Goal: Task Accomplishment & Management: Manage account settings

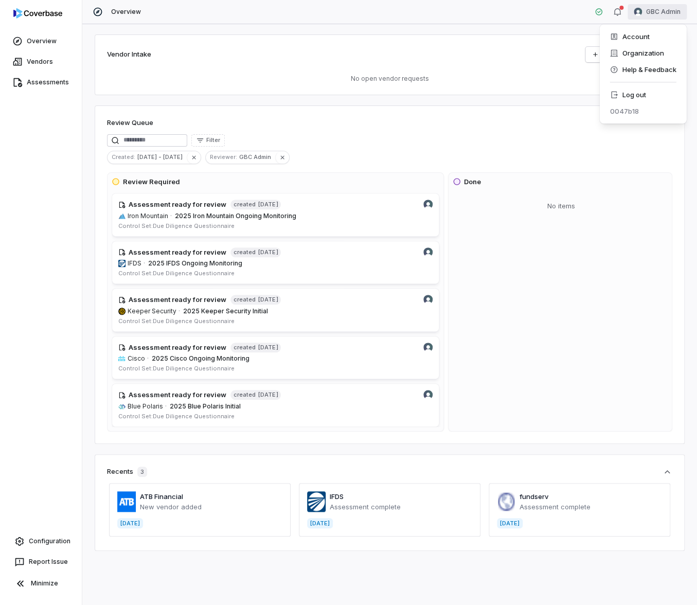
click at [670, 16] on html "Overview Vendors Assessments Configuration Report Issue Minimize Overview GBC A…" at bounding box center [348, 302] width 697 height 605
click at [643, 91] on div "Log out" at bounding box center [642, 94] width 79 height 16
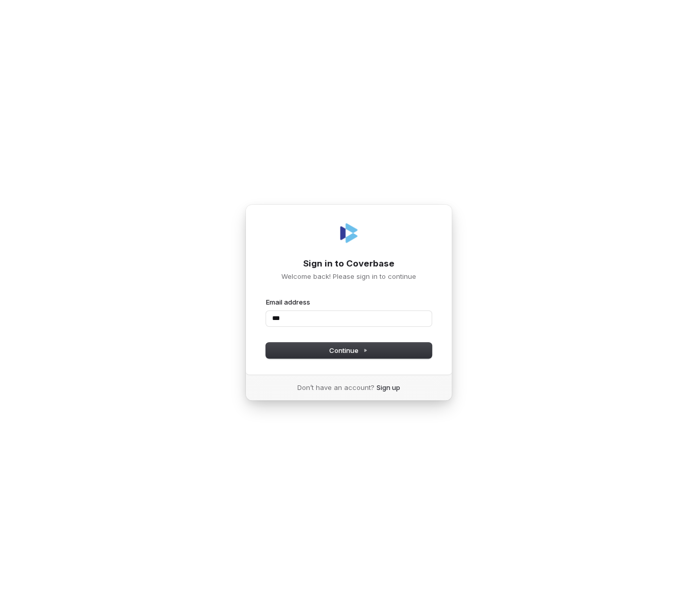
type input "****"
click at [409, 330] on form "Email address Password Continue" at bounding box center [349, 327] width 166 height 61
click at [420, 319] on body "Sign in to Coverbase Welcome back! Please sign in to continue Email address Pas…" at bounding box center [348, 302] width 697 height 605
click at [0, 604] on com-1password-button at bounding box center [0, 605] width 0 height 0
type input "**********"
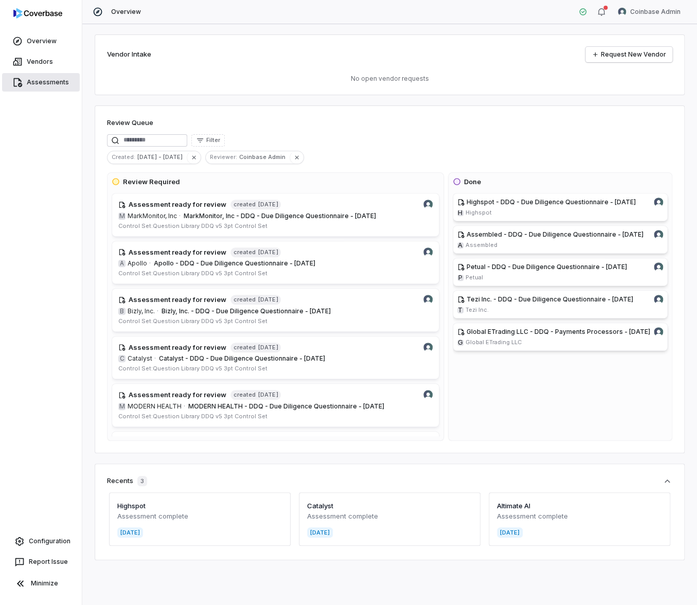
click at [40, 86] on link "Assessments" at bounding box center [41, 82] width 78 height 19
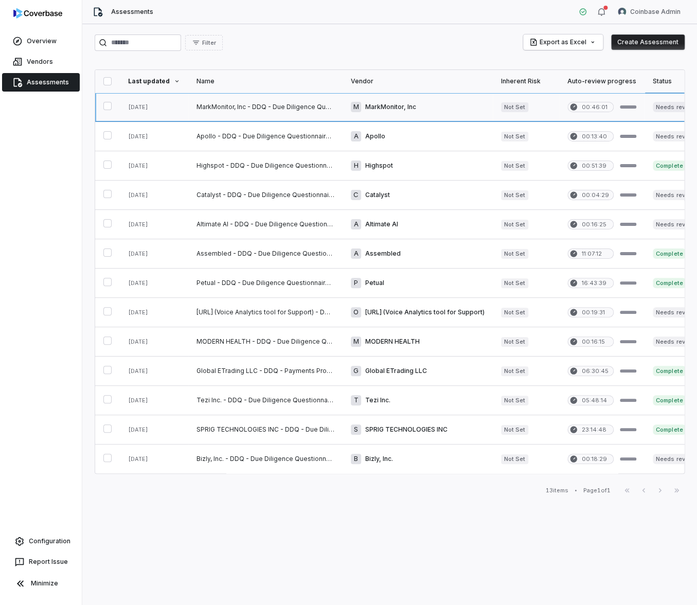
click at [263, 106] on link at bounding box center [265, 107] width 154 height 29
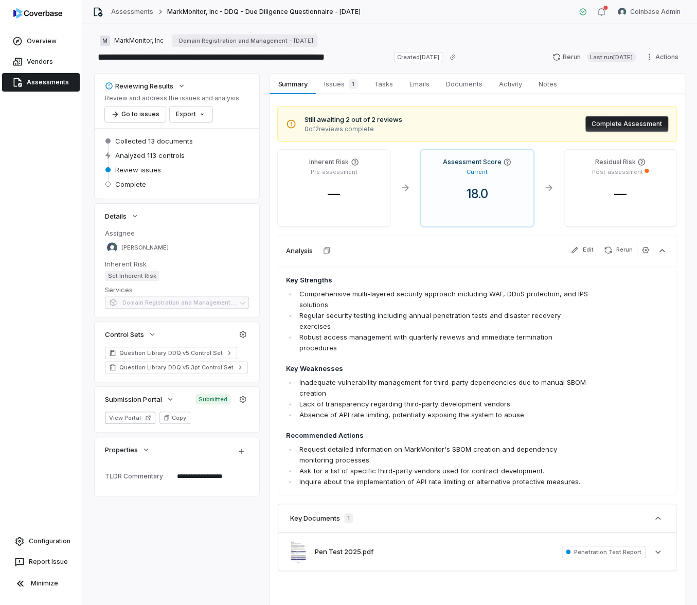
click at [56, 85] on link "Assessments" at bounding box center [41, 82] width 78 height 19
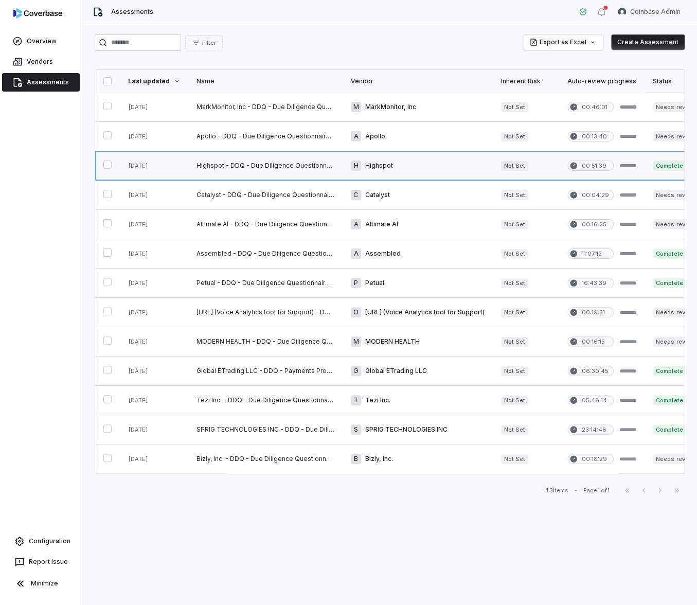
click at [272, 170] on link at bounding box center [265, 165] width 154 height 29
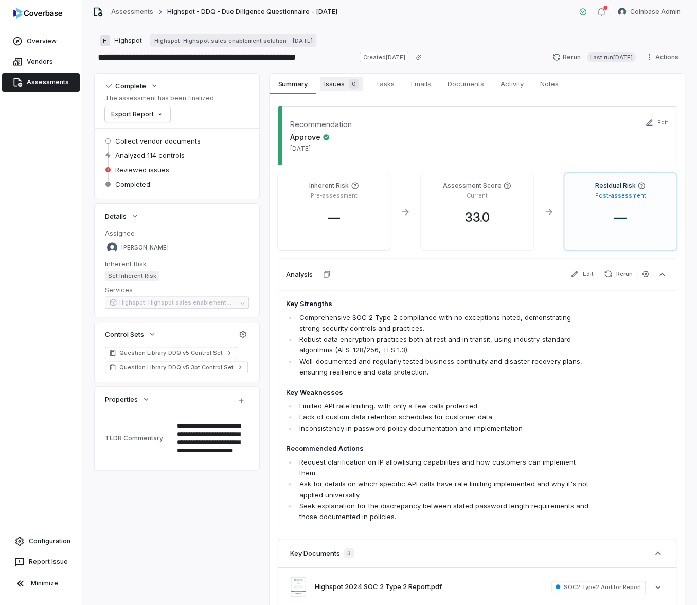
click at [345, 86] on div "0" at bounding box center [352, 84] width 14 height 10
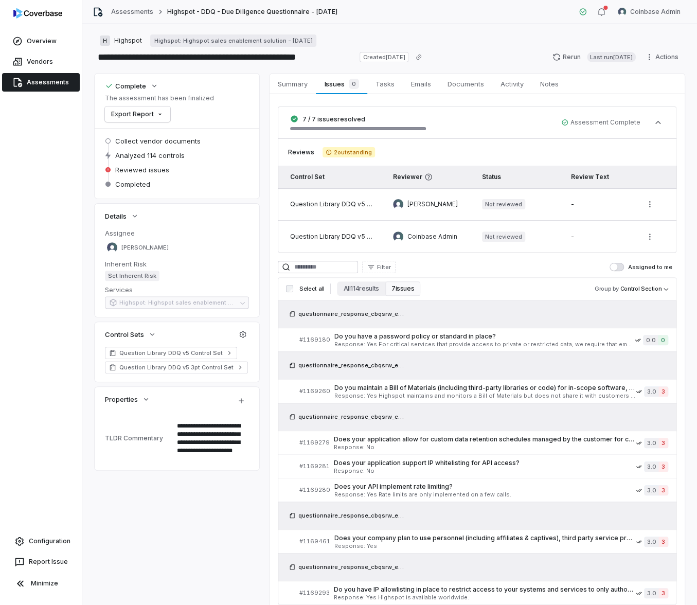
click at [54, 82] on link "Assessments" at bounding box center [41, 82] width 78 height 19
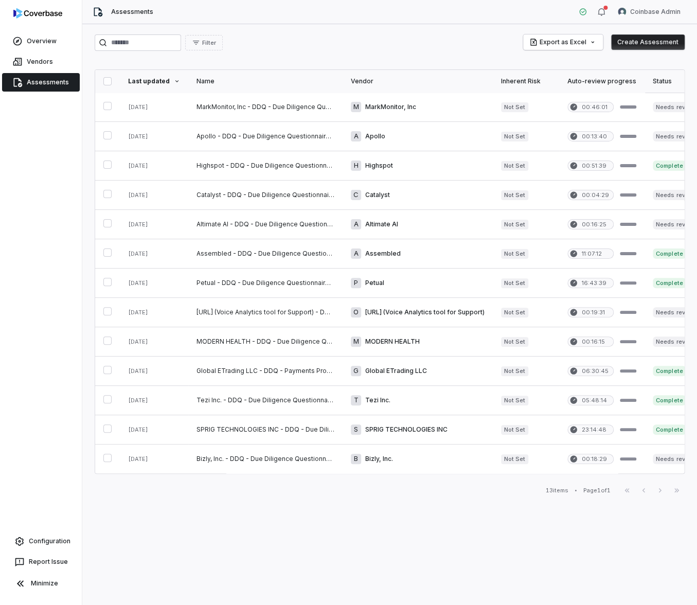
click at [54, 82] on link "Assessments" at bounding box center [41, 82] width 78 height 19
click at [259, 257] on link at bounding box center [265, 253] width 154 height 29
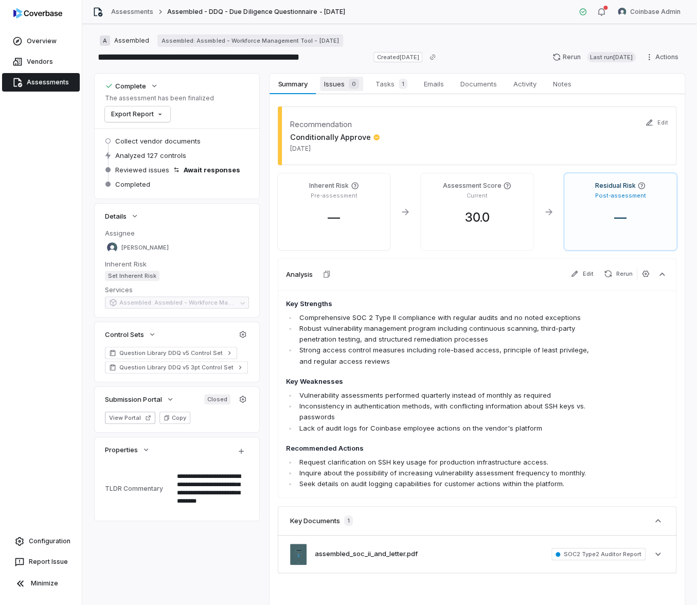
click at [343, 90] on span "Issues 0" at bounding box center [341, 84] width 43 height 14
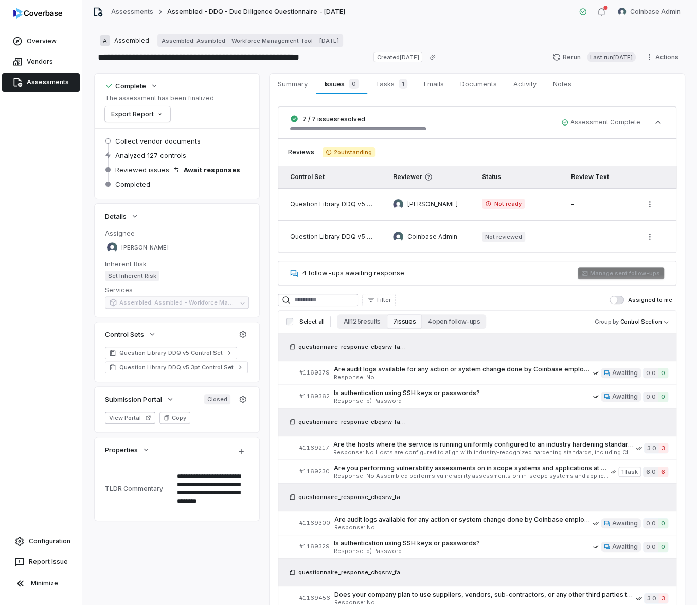
click at [34, 86] on link "Assessments" at bounding box center [41, 82] width 78 height 19
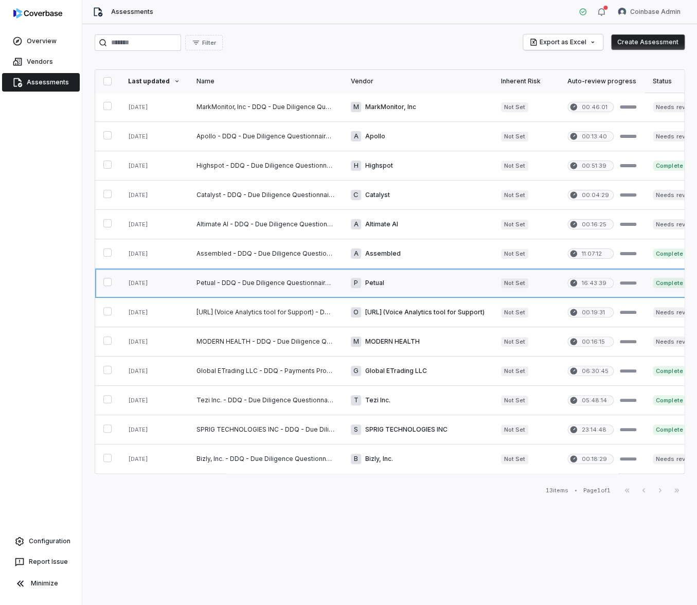
click at [311, 281] on link at bounding box center [265, 283] width 154 height 29
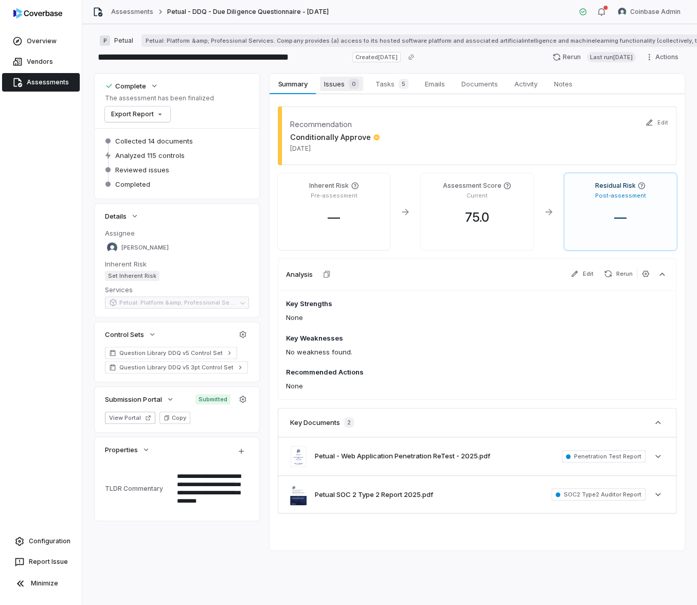
click at [332, 83] on span "Issues 0" at bounding box center [341, 84] width 43 height 14
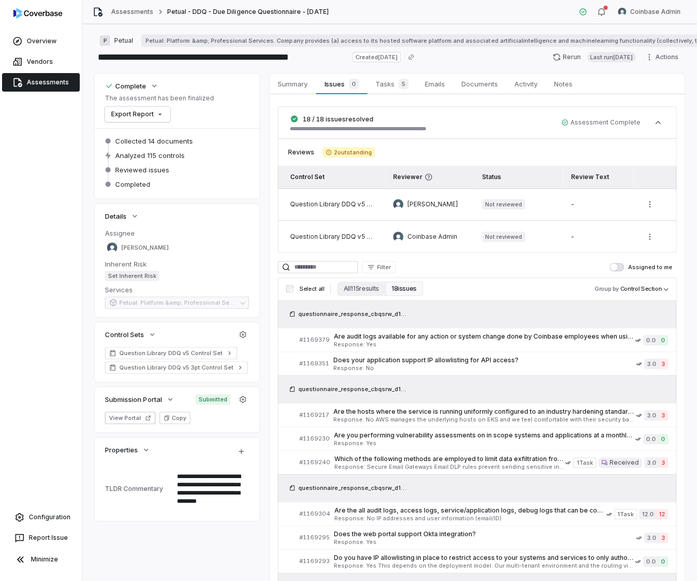
click at [61, 187] on div "Overview Vendors Assessments Configuration Report Issue Minimize" at bounding box center [41, 290] width 82 height 581
click at [471, 85] on span "Documents" at bounding box center [479, 83] width 45 height 13
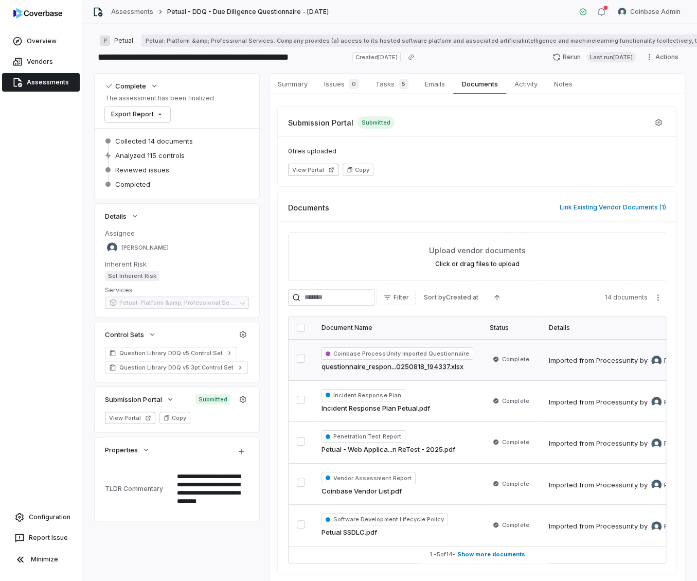
click at [388, 366] on link "questionnaire_respon...0250818_194337.xlsx" at bounding box center [393, 367] width 142 height 10
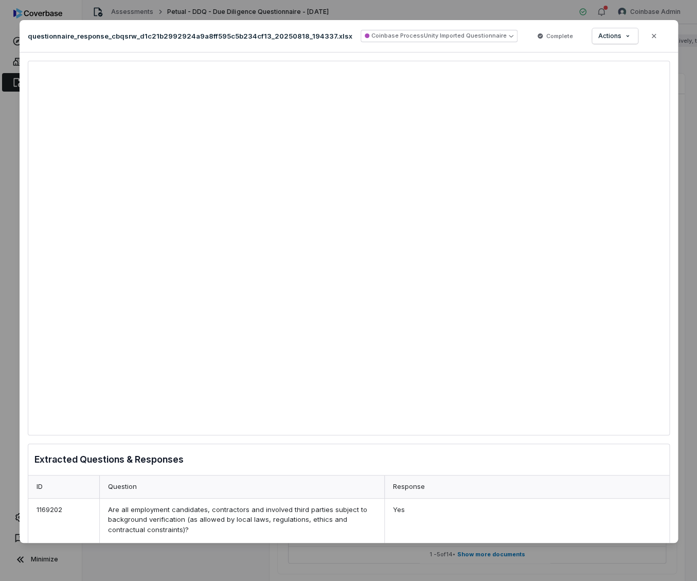
click at [11, 175] on div "Document Preview questionnaire_response_cbqsrw_d1c21b2992924a9a8ff595c5b234cf13…" at bounding box center [348, 290] width 697 height 581
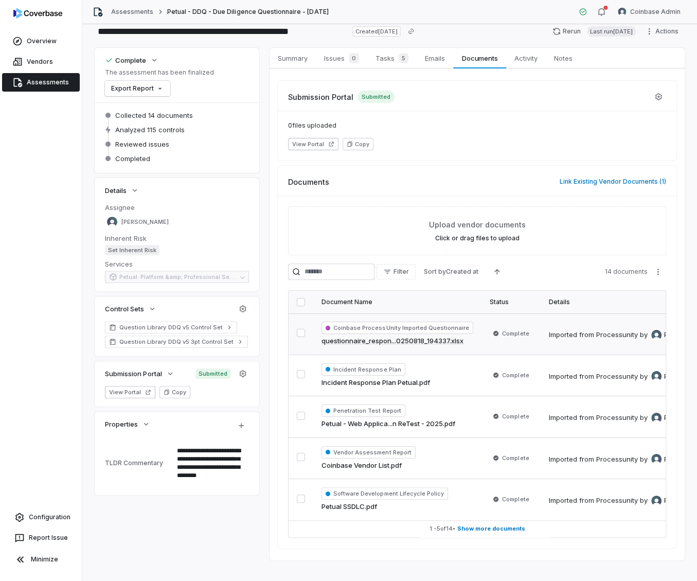
scroll to position [47, 0]
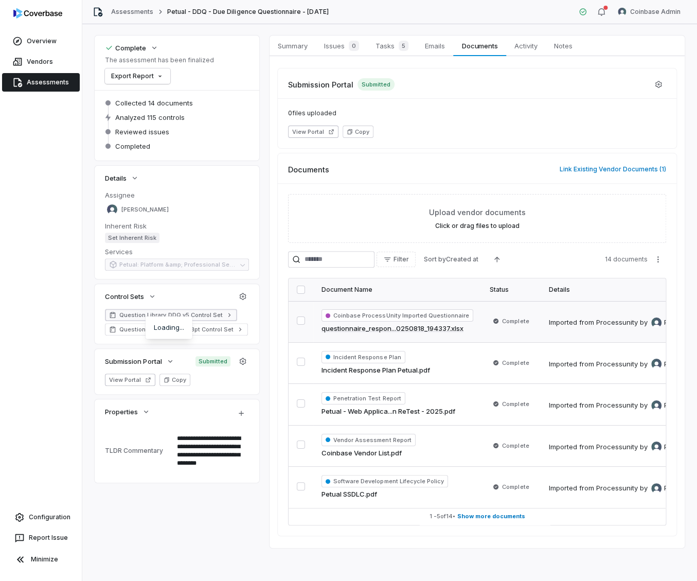
click at [191, 311] on span "Question Library DDQ v5 Control Set" at bounding box center [170, 315] width 103 height 8
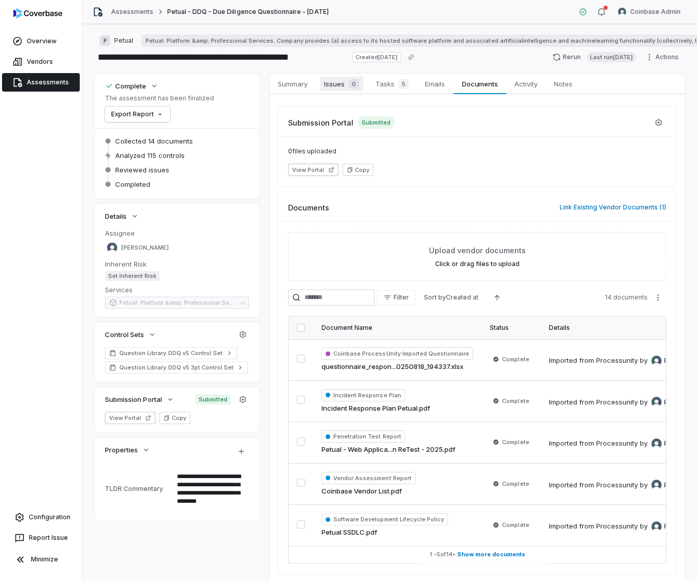
click at [342, 82] on span "Issues 0" at bounding box center [341, 84] width 43 height 14
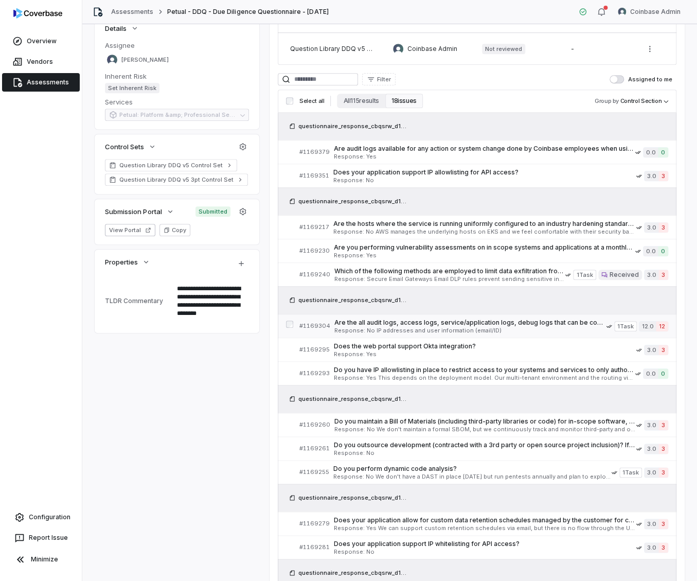
scroll to position [186, 0]
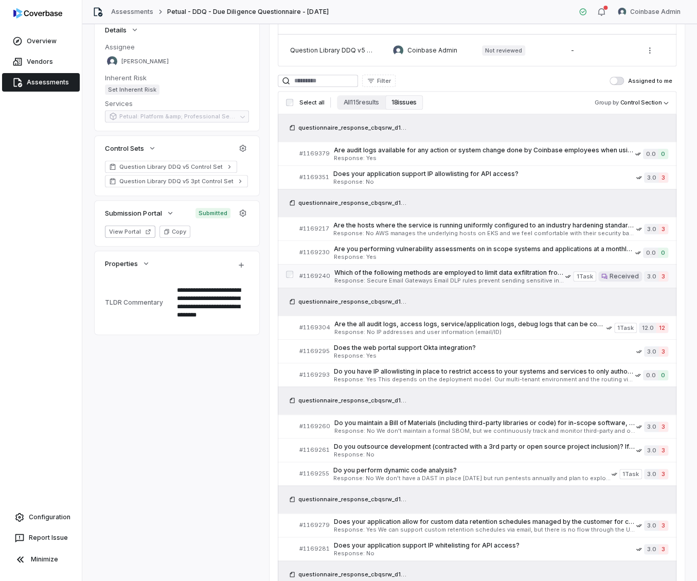
click at [489, 280] on span "Response: Secure Email Gateways Email DLP rules prevent sending sensitive infor…" at bounding box center [449, 281] width 231 height 6
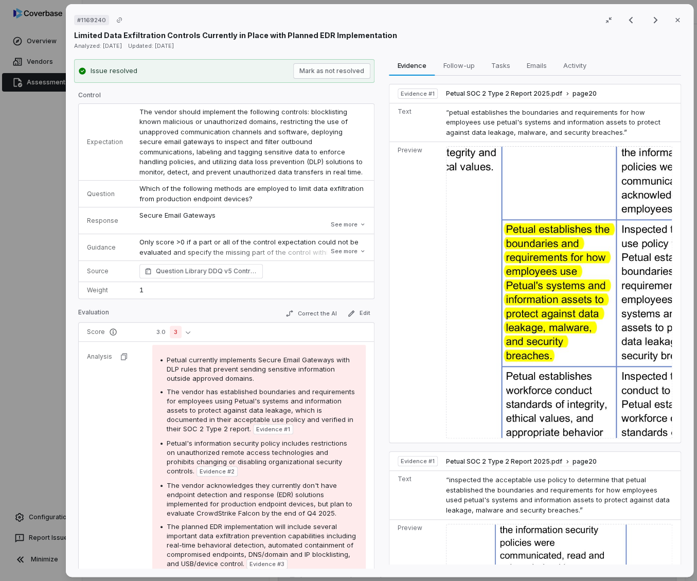
click at [462, 53] on div "# 1169240 Result 16 of 18 Close Limited Data Exfiltration Controls Currently in…" at bounding box center [380, 290] width 628 height 573
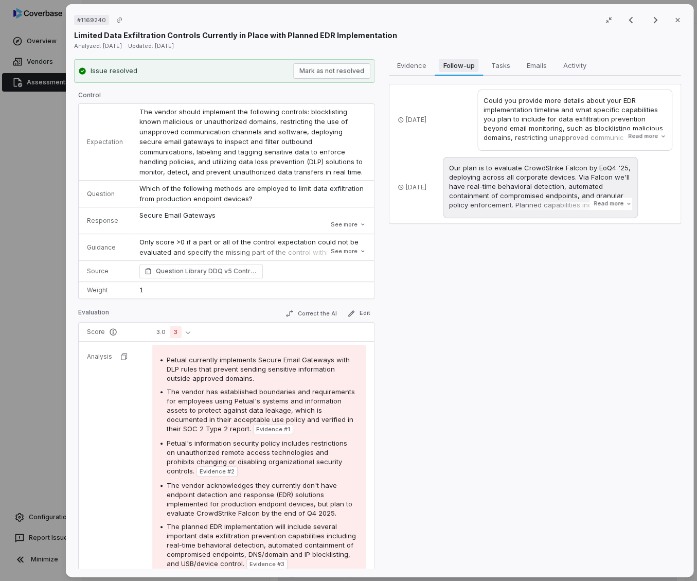
click at [461, 62] on span "Follow-up" at bounding box center [459, 65] width 40 height 13
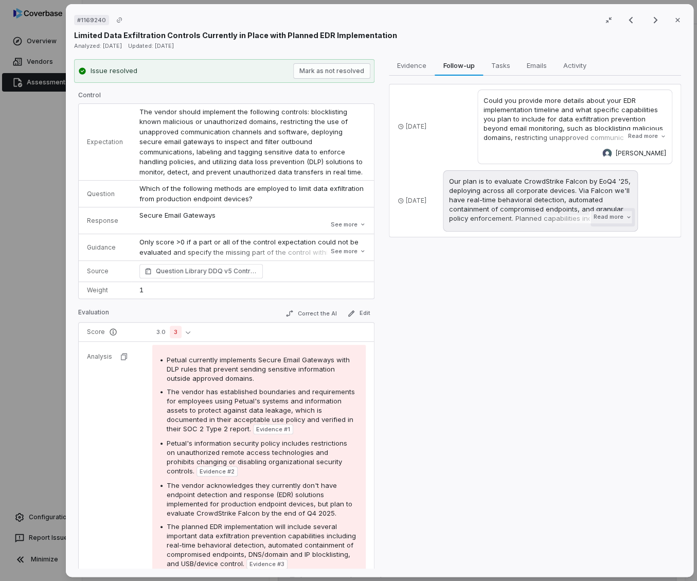
click at [600, 218] on button "Read more" at bounding box center [612, 217] width 44 height 19
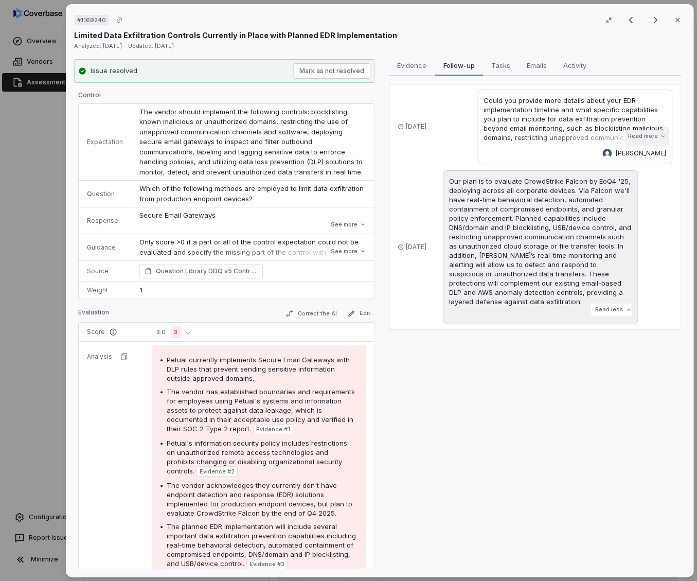
click at [648, 137] on button "Read more" at bounding box center [647, 136] width 44 height 19
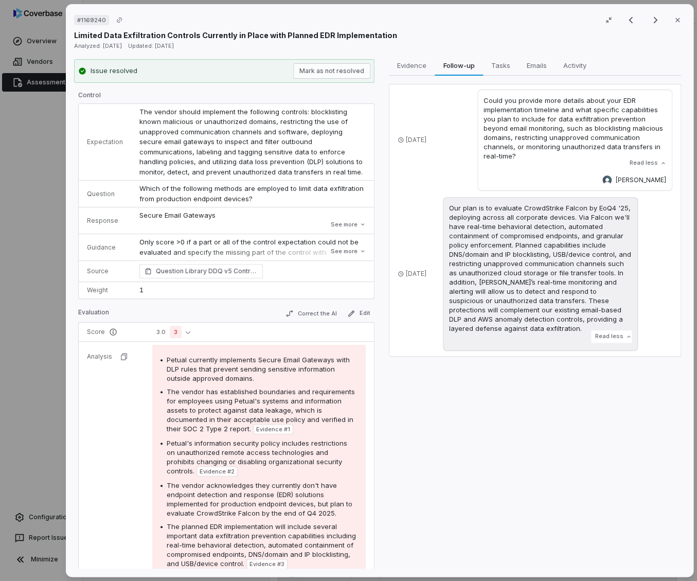
click at [473, 314] on p "Our plan is to evaluate CrowdStrike Falcon by EoQ4 '25, deploying across all co…" at bounding box center [540, 268] width 183 height 130
click at [540, 126] on p "Could you provide more details about your EDR implementation timeline and what …" at bounding box center [574, 128] width 183 height 65
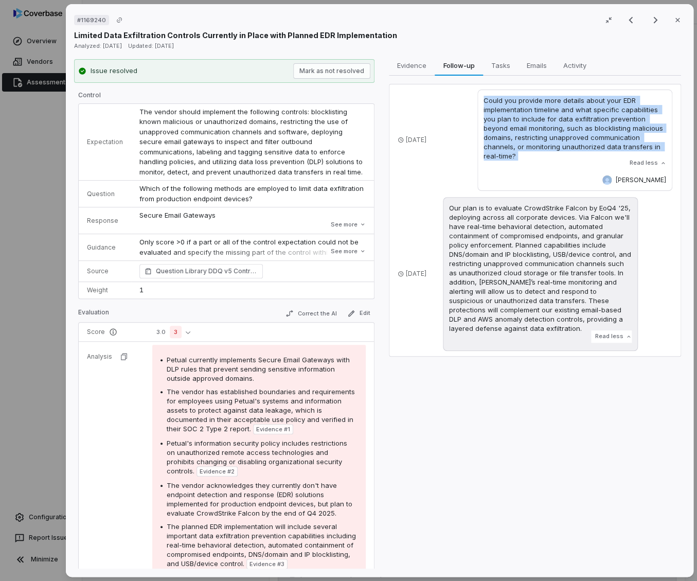
click at [540, 126] on p "Could you provide more details about your EDR implementation timeline and what …" at bounding box center [574, 128] width 183 height 65
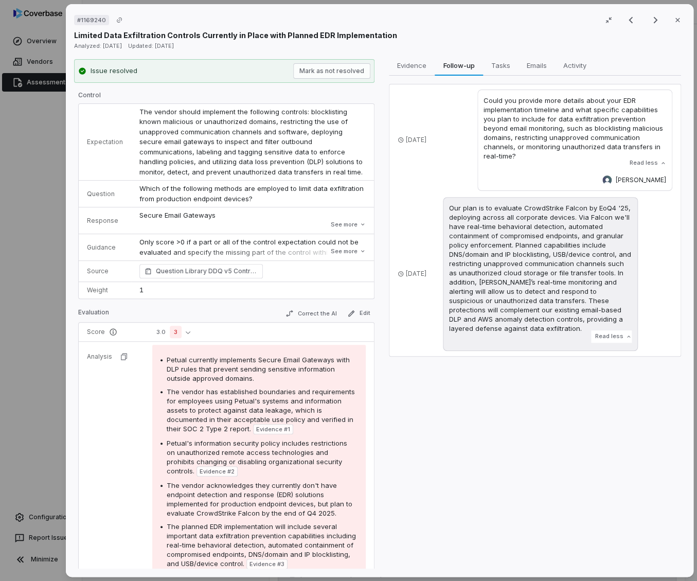
click at [53, 159] on div "# 1169240 Result 16 of 18 Close Limited Data Exfiltration Controls Currently in…" at bounding box center [348, 290] width 697 height 581
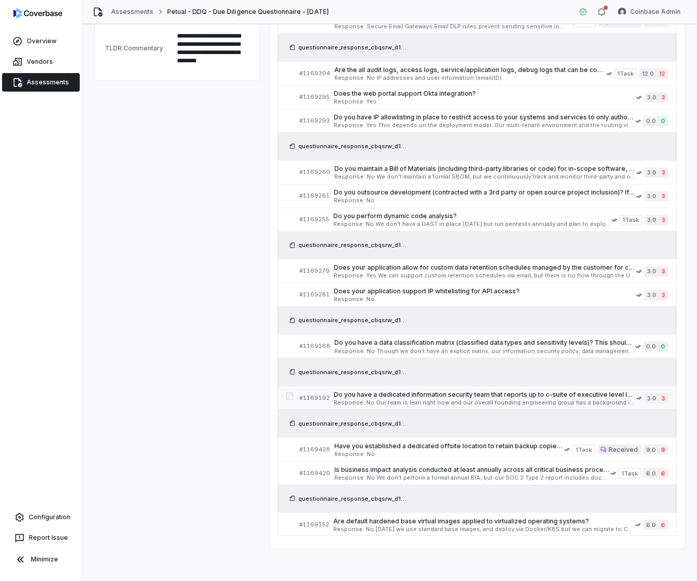
scroll to position [446, 0]
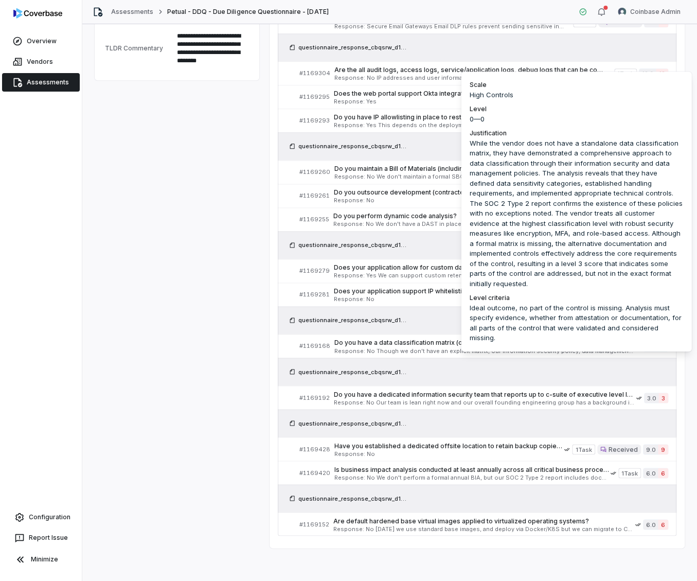
drag, startPoint x: 473, startPoint y: 119, endPoint x: 495, endPoint y: 119, distance: 21.6
click at [495, 119] on div "0 — 0" at bounding box center [576, 121] width 214 height 14
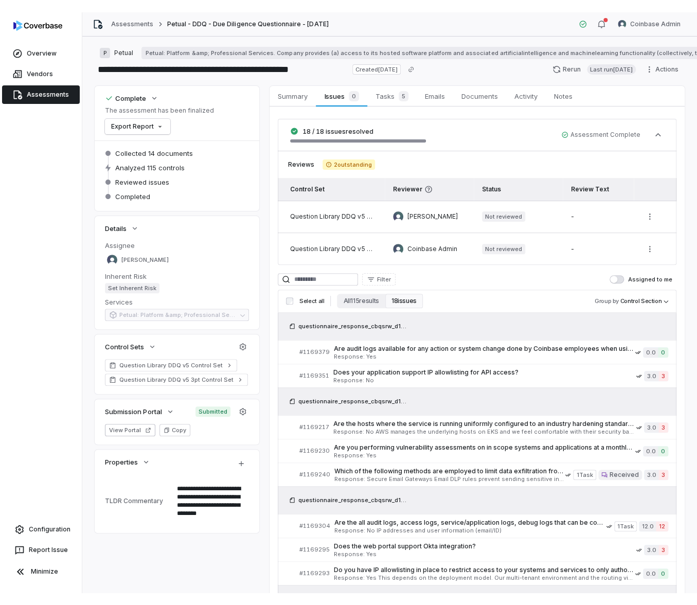
scroll to position [2, 0]
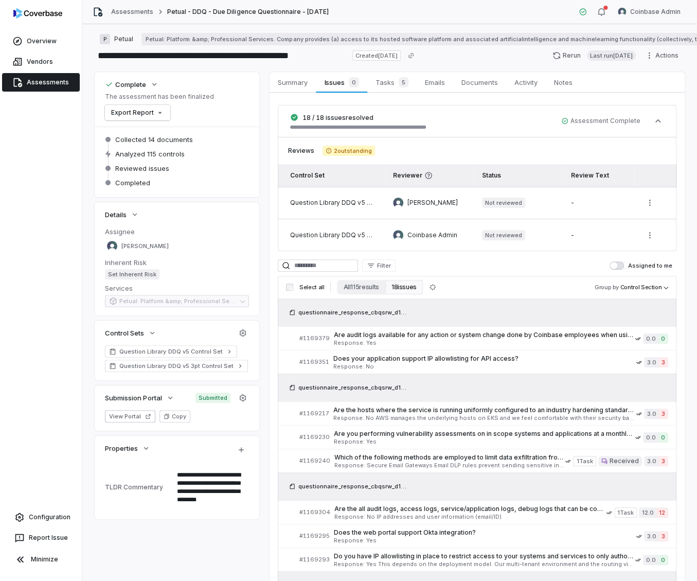
type textarea "*"
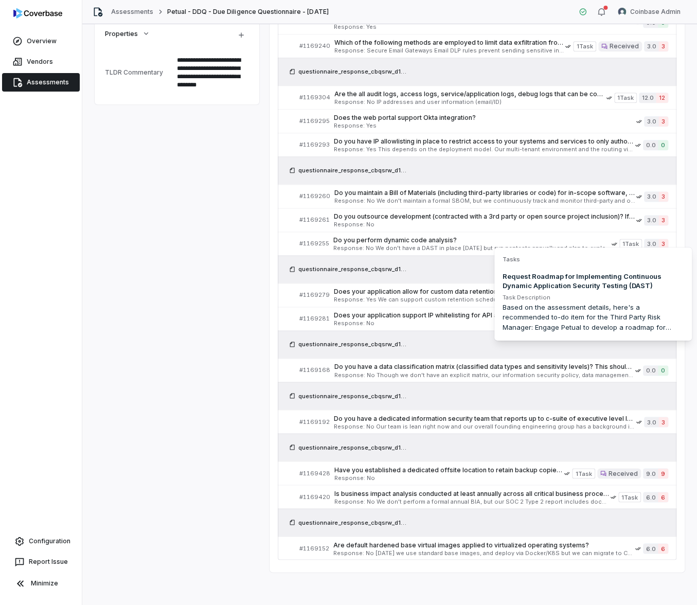
scroll to position [0, 0]
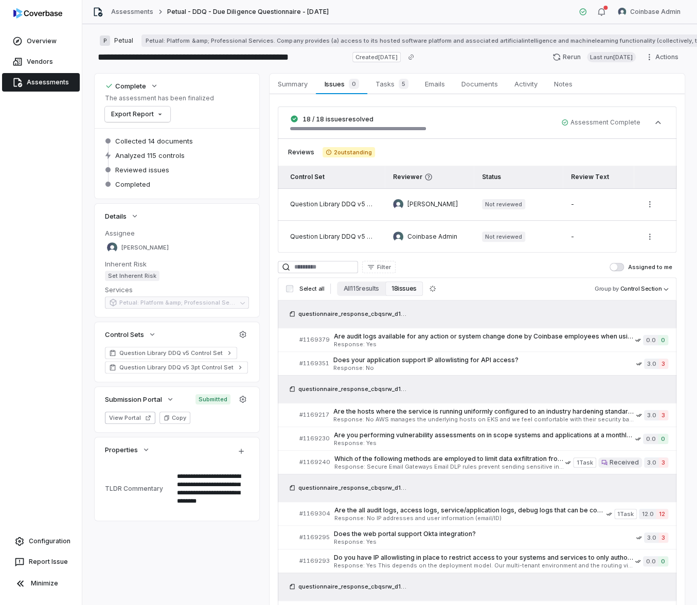
click at [72, 84] on link "Assessments" at bounding box center [41, 82] width 78 height 19
